Goal: Browse casually

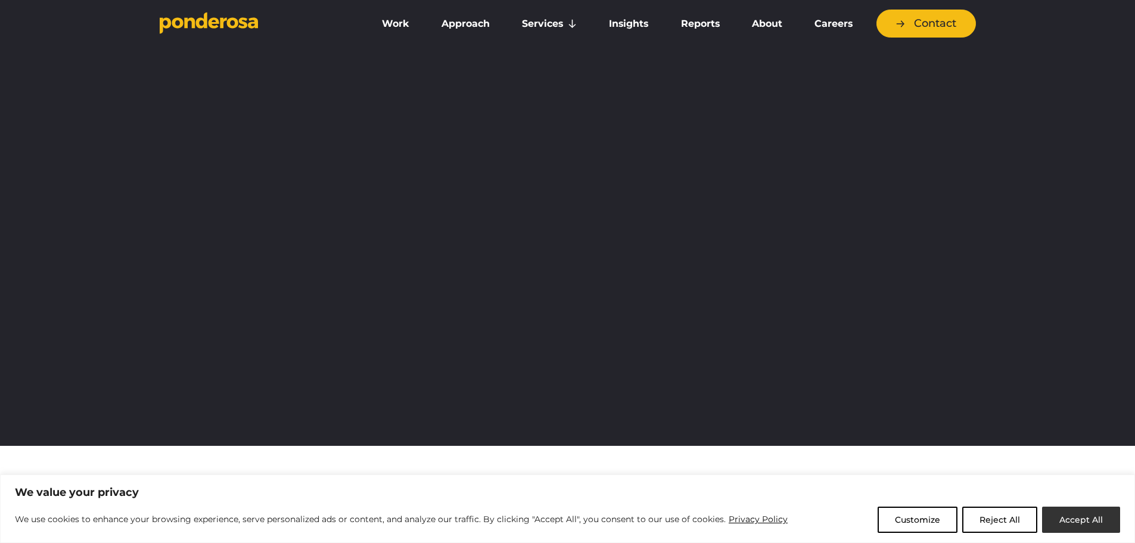
click at [1054, 517] on button "Accept All" at bounding box center [1081, 519] width 78 height 26
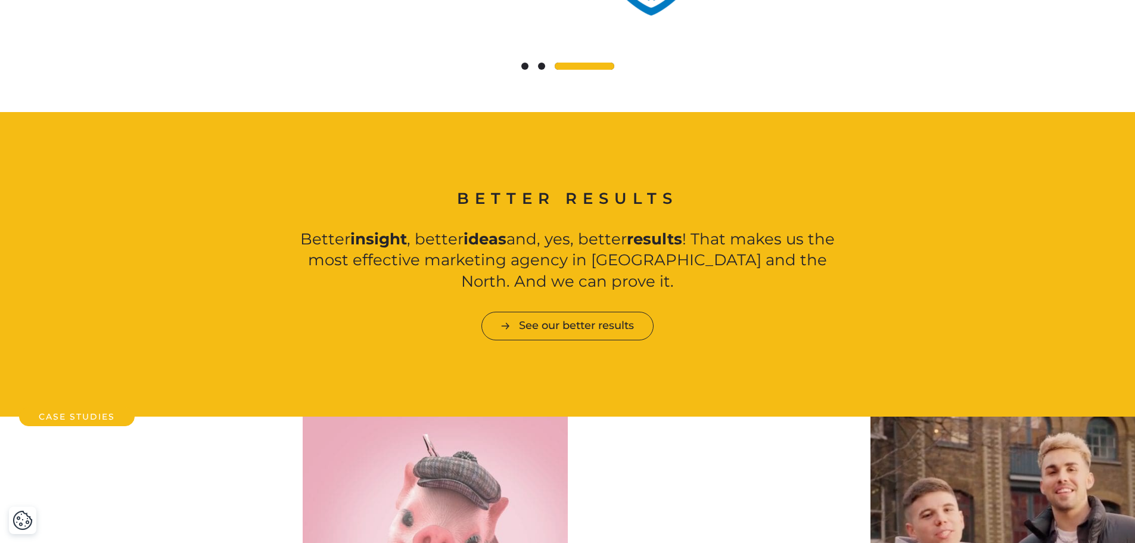
scroll to position [1132, 0]
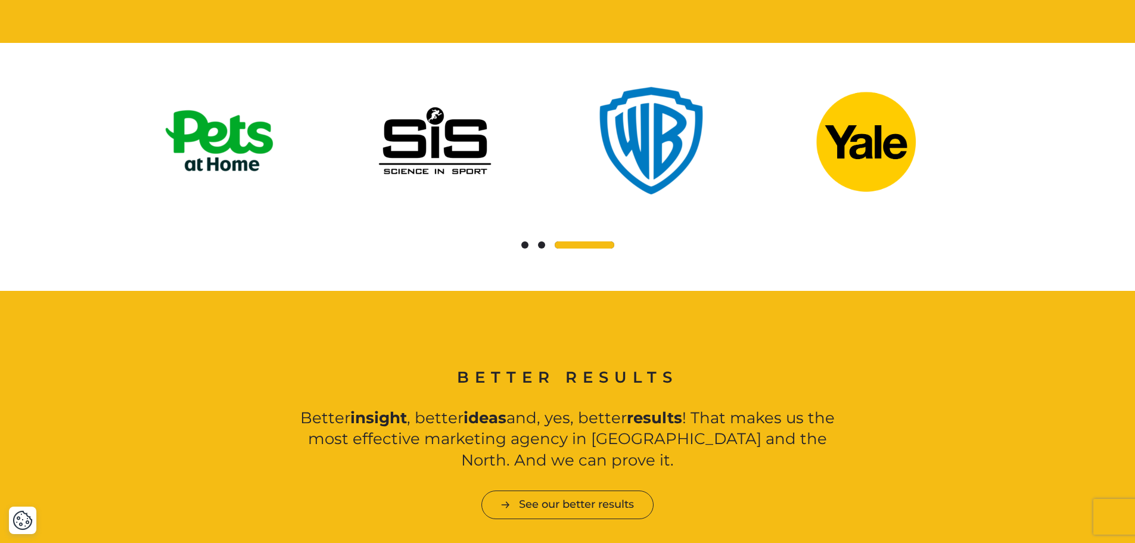
click at [540, 238] on div at bounding box center [568, 245] width 816 height 14
click at [540, 241] on span at bounding box center [541, 244] width 7 height 7
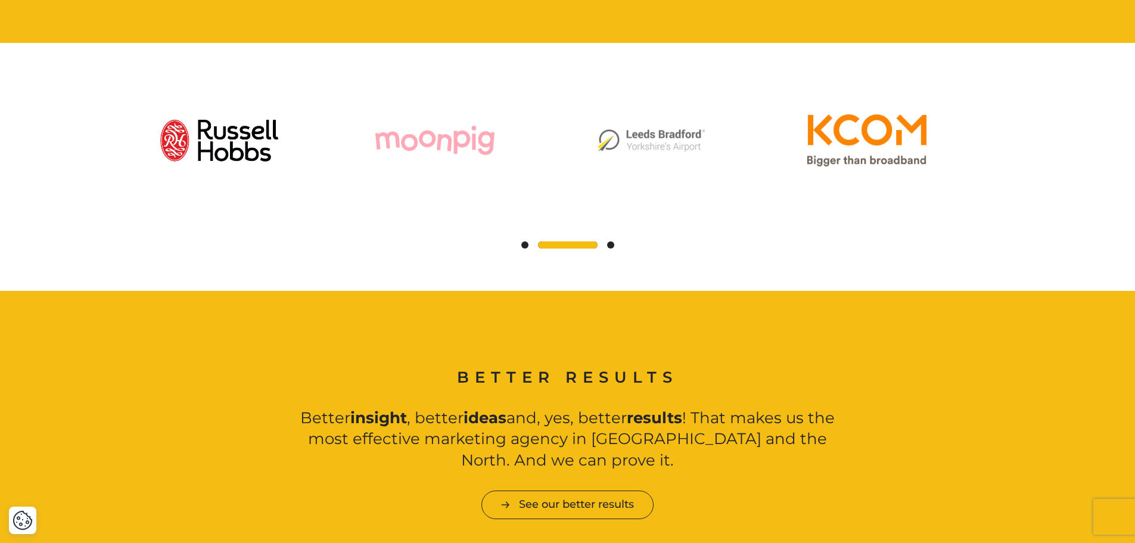
click at [526, 241] on span at bounding box center [524, 244] width 7 height 7
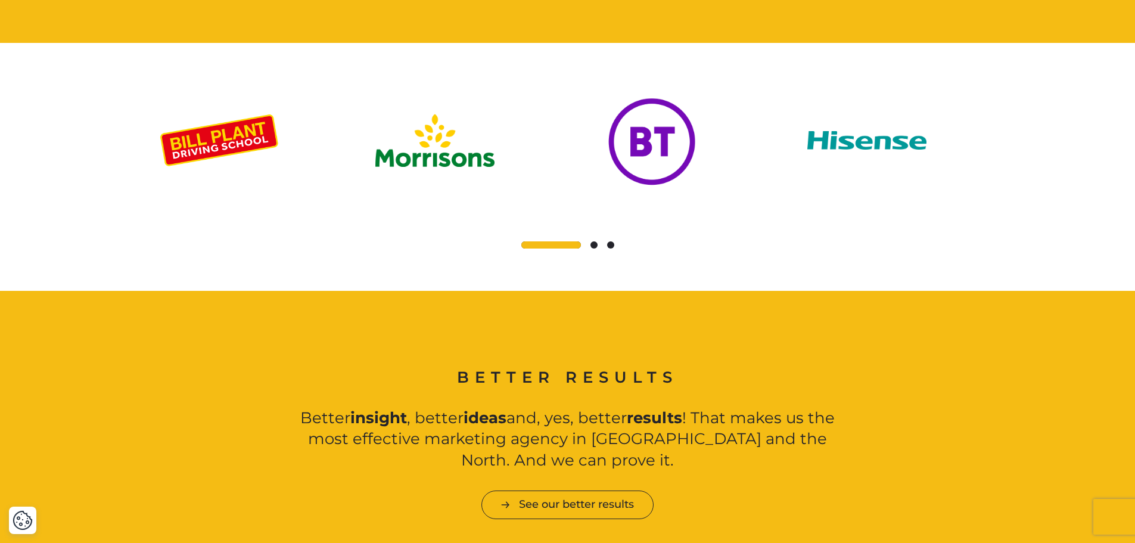
click at [593, 241] on span at bounding box center [593, 244] width 7 height 7
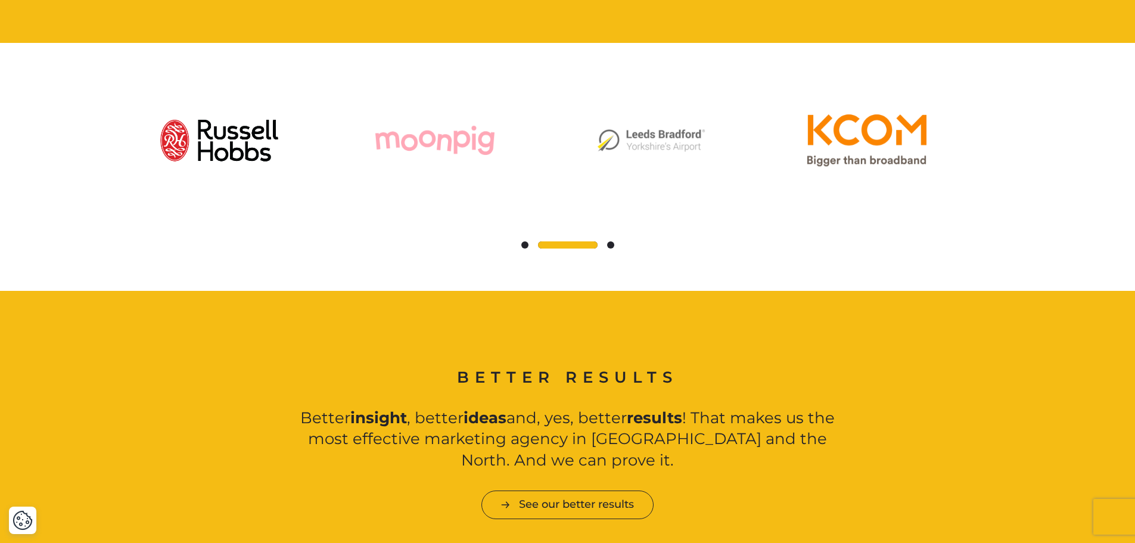
click at [594, 241] on span at bounding box center [568, 244] width 60 height 7
click at [615, 238] on div at bounding box center [568, 245] width 816 height 14
click at [608, 238] on div at bounding box center [568, 245] width 816 height 14
click at [611, 241] on span at bounding box center [610, 244] width 7 height 7
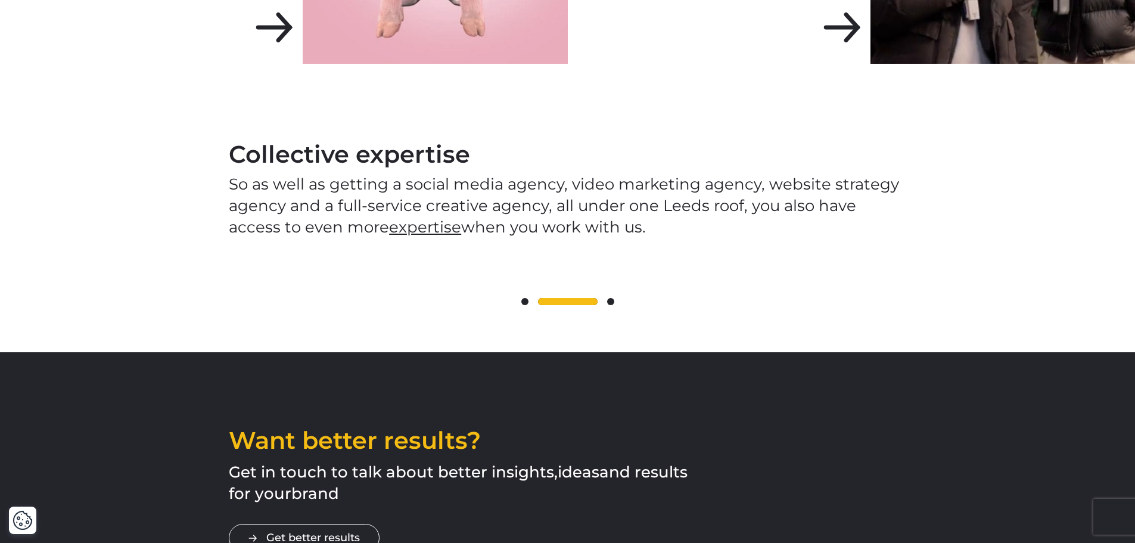
scroll to position [1728, 0]
